Goal: Information Seeking & Learning: Learn about a topic

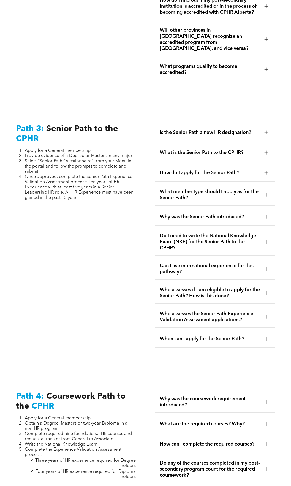
scroll to position [1272, 0]
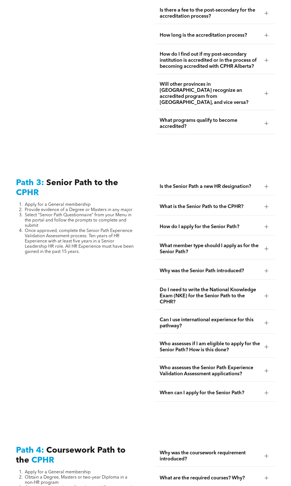
click at [267, 185] on div at bounding box center [267, 185] width 4 height 0
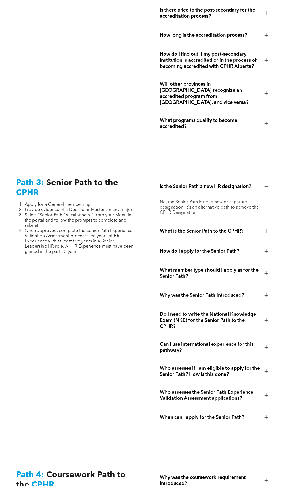
click at [267, 185] on div at bounding box center [267, 187] width 4 height 4
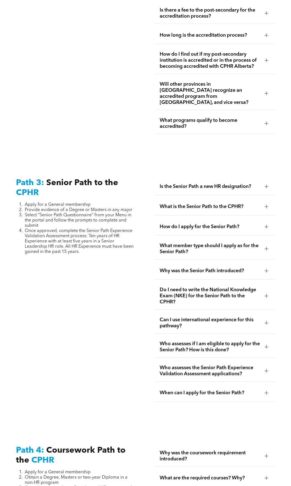
click at [267, 205] on div at bounding box center [267, 207] width 4 height 4
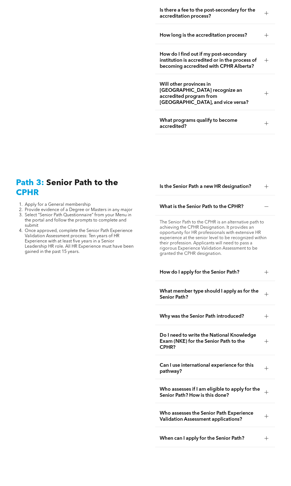
click at [268, 391] on div at bounding box center [267, 393] width 4 height 4
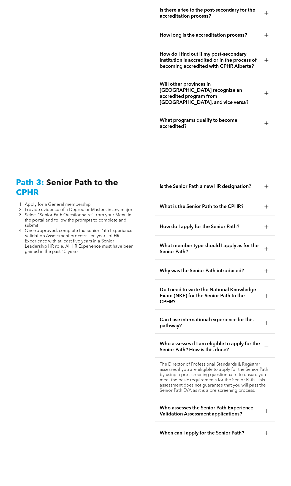
click at [267, 343] on div at bounding box center [267, 347] width 8 height 8
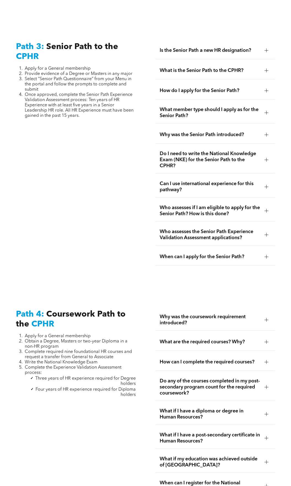
scroll to position [1410, 0]
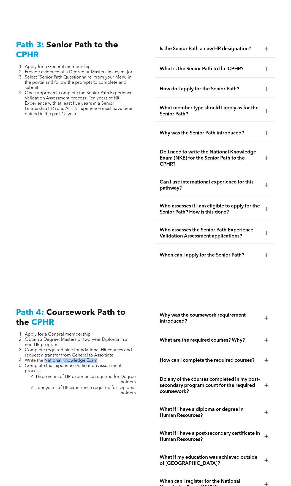
drag, startPoint x: 99, startPoint y: 338, endPoint x: 45, endPoint y: 336, distance: 54.3
click at [45, 358] on li "Write the National Knowledge Exam" at bounding box center [80, 360] width 111 height 5
drag, startPoint x: 45, startPoint y: 336, endPoint x: 68, endPoint y: 337, distance: 22.7
copy span "National Knowledge Exam"
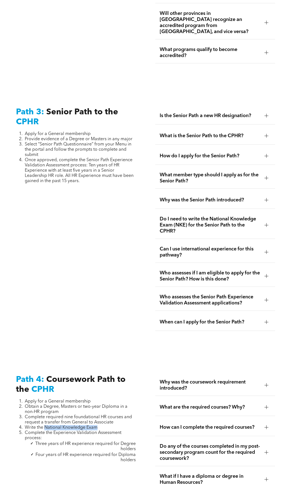
scroll to position [1272, 0]
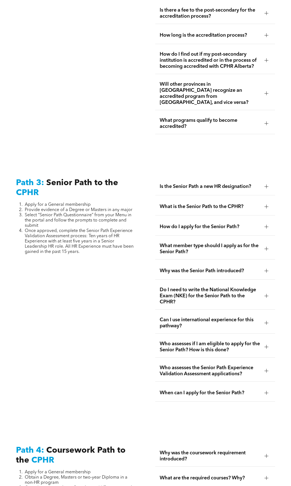
click at [266, 205] on div at bounding box center [267, 207] width 4 height 4
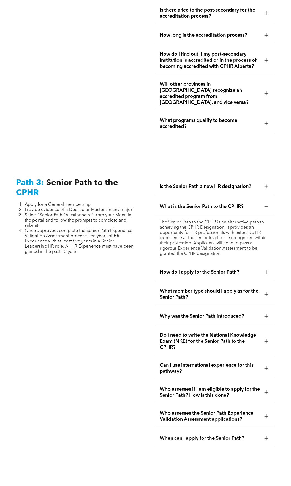
click at [266, 205] on div at bounding box center [267, 207] width 4 height 4
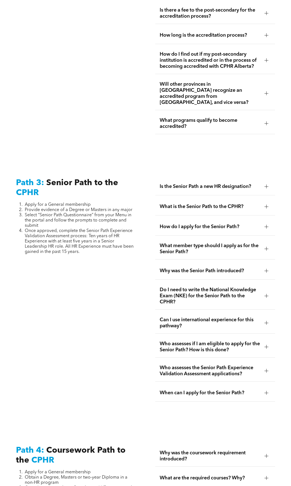
click at [266, 225] on div at bounding box center [267, 227] width 4 height 4
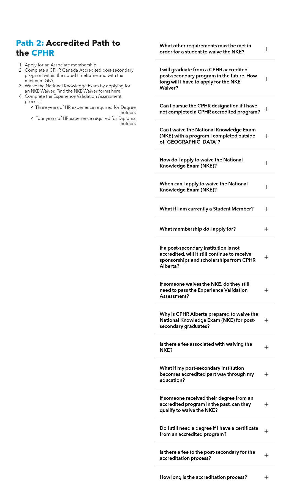
scroll to position [831, 0]
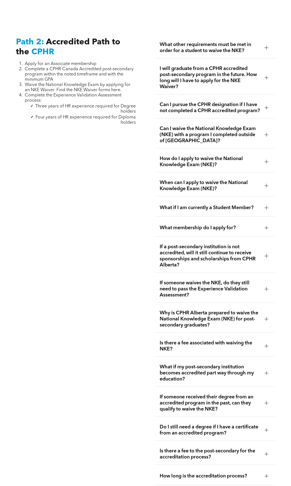
click at [267, 254] on div at bounding box center [267, 256] width 0 height 4
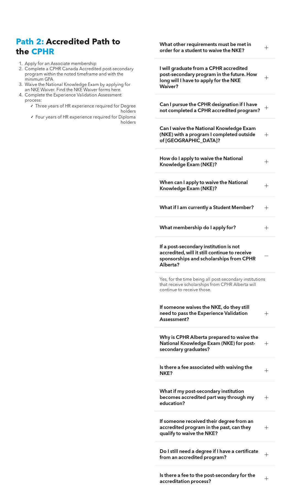
click at [267, 254] on div at bounding box center [267, 256] width 0 height 4
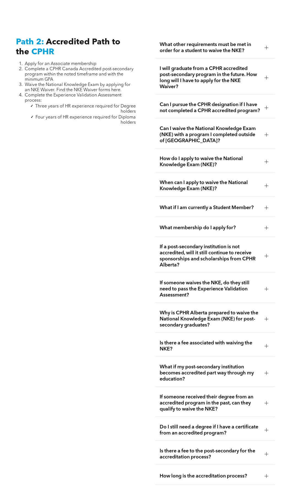
click at [266, 226] on div at bounding box center [267, 228] width 4 height 4
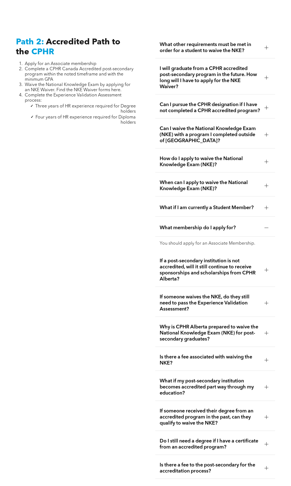
click at [266, 226] on div at bounding box center [267, 228] width 4 height 4
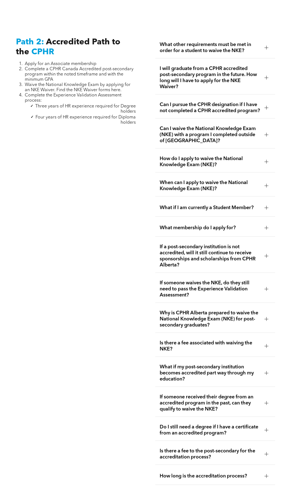
click at [267, 182] on div at bounding box center [267, 186] width 8 height 8
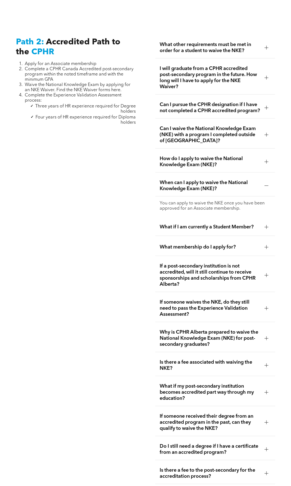
click at [269, 182] on div at bounding box center [267, 186] width 8 height 8
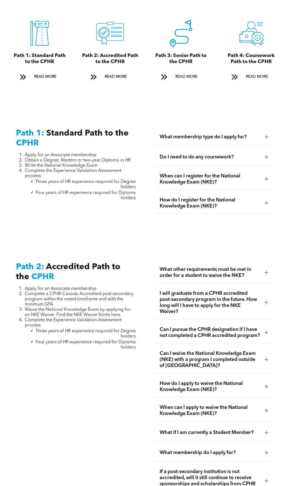
scroll to position [611, 0]
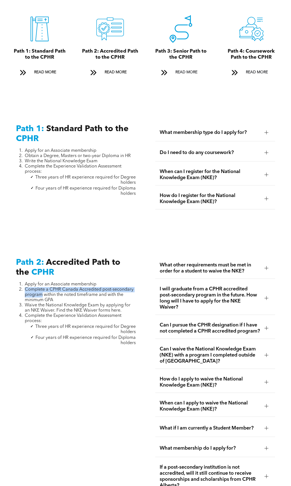
drag, startPoint x: 43, startPoint y: 288, endPoint x: 25, endPoint y: 283, distance: 18.3
click at [25, 288] on span "Complete a CPHR Canada Accredited post-secondary program within the noted timef…" at bounding box center [79, 295] width 109 height 15
drag, startPoint x: 25, startPoint y: 283, endPoint x: 33, endPoint y: 285, distance: 8.0
copy span "Complete a CPHR Canada Accredited post-secondary program"
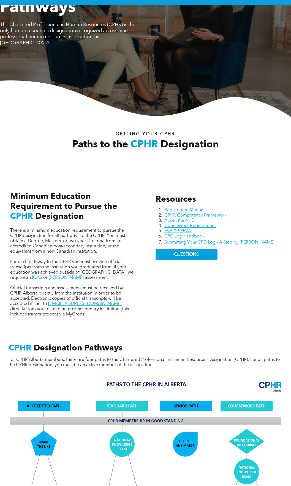
scroll to position [0, 0]
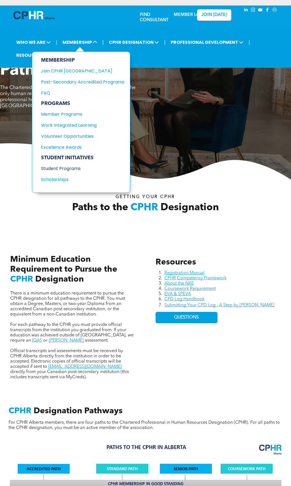
click at [69, 168] on div "Student Programs" at bounding box center [78, 168] width 75 height 7
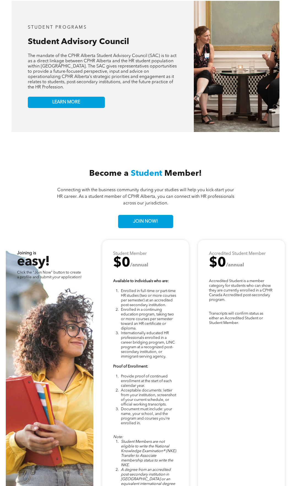
scroll to position [1075, 0]
